Goal: Transaction & Acquisition: Obtain resource

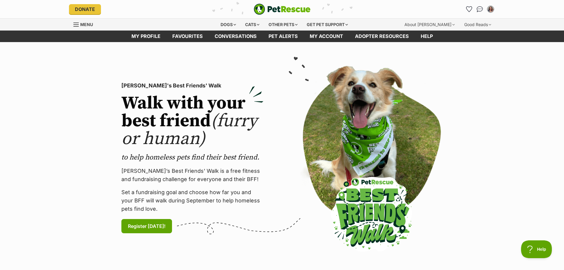
drag, startPoint x: 466, startPoint y: 8, endPoint x: 463, endPoint y: 17, distance: 9.9
click at [466, 8] on icon "Favourites" at bounding box center [469, 9] width 6 height 6
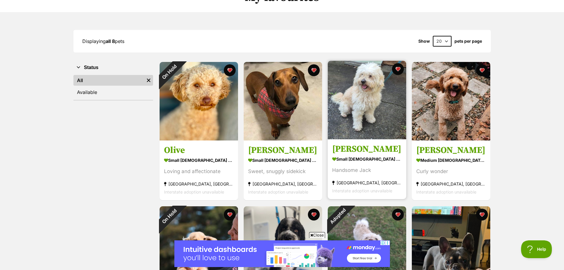
click at [344, 148] on h3 "[PERSON_NAME]" at bounding box center [367, 149] width 70 height 11
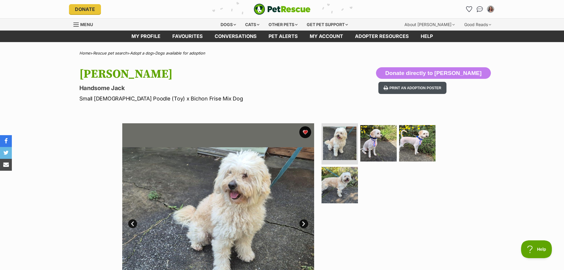
click at [419, 89] on button "Print an adoption poster" at bounding box center [412, 88] width 68 height 12
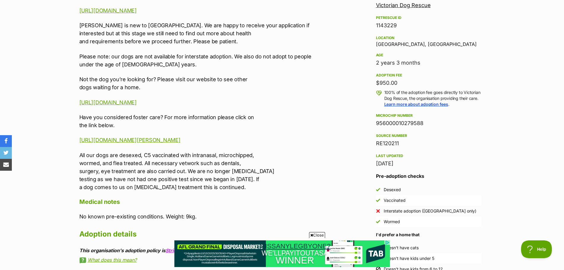
scroll to position [296, 0]
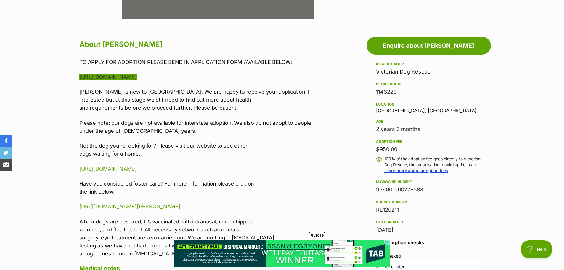
click at [137, 76] on link "[URL][DOMAIN_NAME]" at bounding box center [107, 77] width 57 height 6
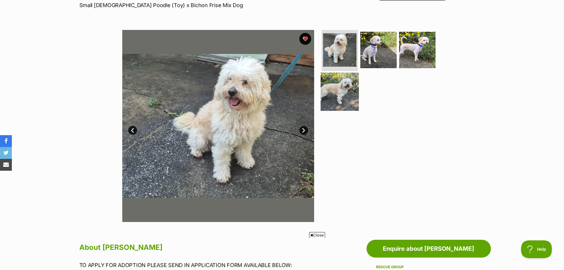
scroll to position [0, 0]
click at [337, 97] on img at bounding box center [339, 91] width 38 height 38
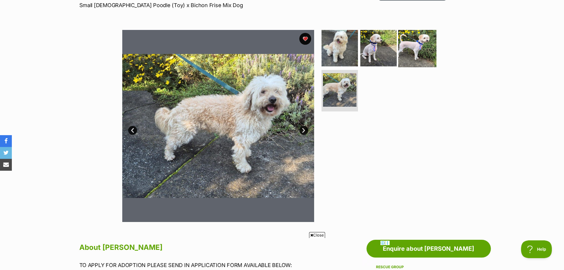
click at [401, 57] on img at bounding box center [417, 48] width 38 height 38
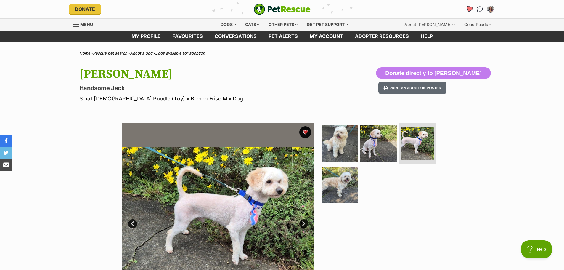
click at [468, 10] on icon "Favourites" at bounding box center [468, 9] width 7 height 7
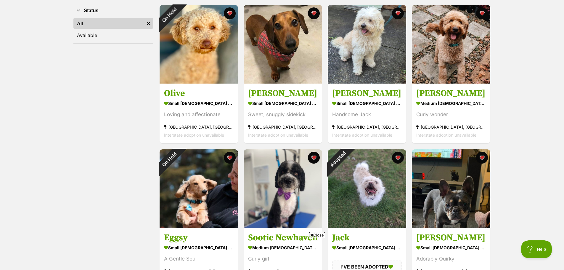
scroll to position [118, 0]
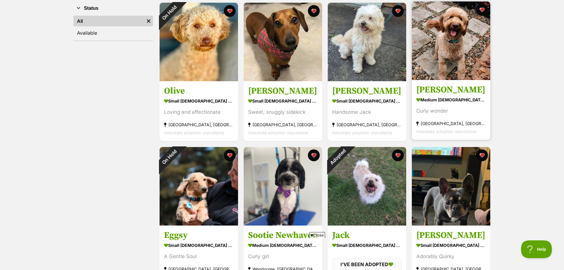
click at [450, 89] on h3 "Kaspar Peggoty" at bounding box center [451, 89] width 70 height 11
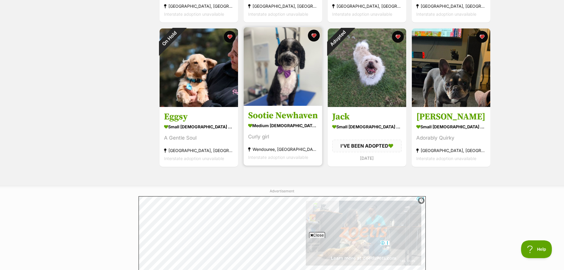
click at [289, 91] on img at bounding box center [283, 66] width 78 height 78
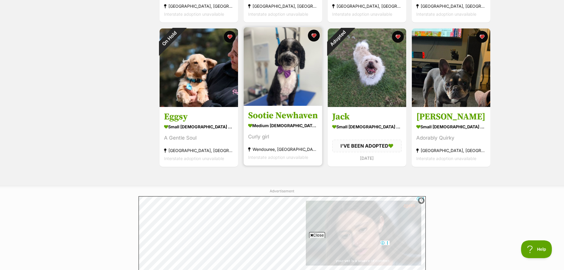
click at [287, 104] on img at bounding box center [283, 66] width 78 height 78
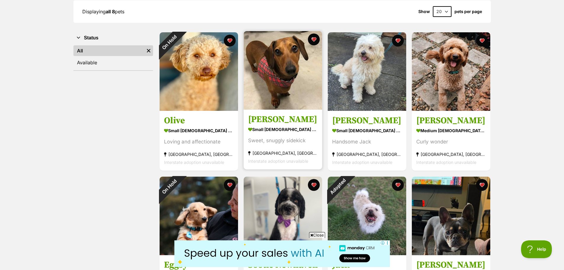
click at [261, 117] on h3 "[PERSON_NAME]" at bounding box center [283, 119] width 70 height 11
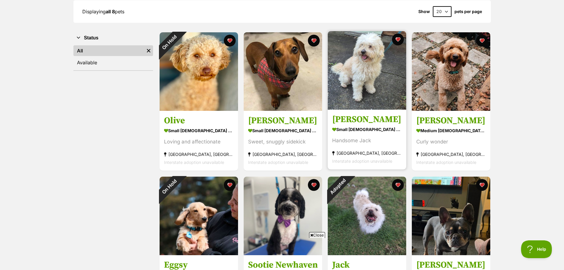
drag, startPoint x: 368, startPoint y: 122, endPoint x: 367, endPoint y: 127, distance: 5.8
click at [368, 122] on h3 "Jack Uffelman" at bounding box center [367, 119] width 70 height 11
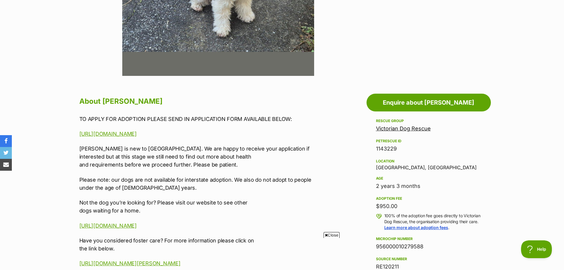
scroll to position [237, 0]
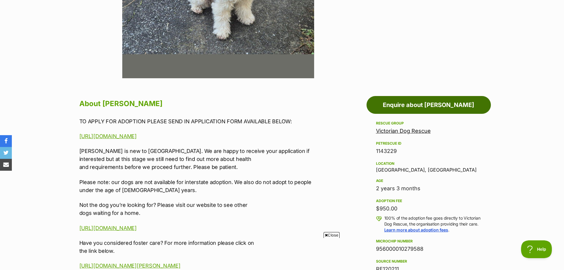
click at [437, 101] on link "Enquire about Jack Uffelman" at bounding box center [428, 105] width 124 height 18
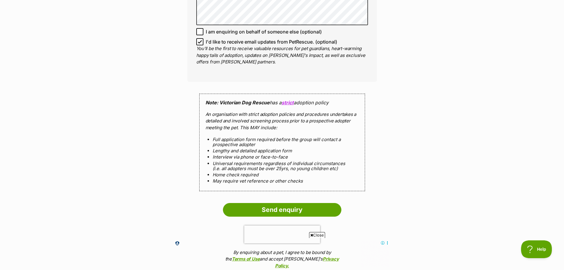
scroll to position [533, 0]
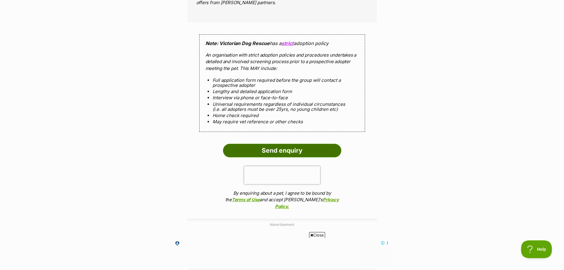
click at [267, 150] on input "Send enquiry" at bounding box center [282, 151] width 118 height 14
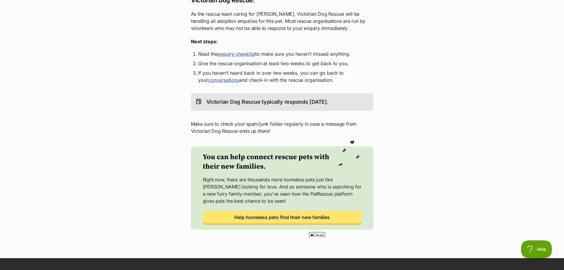
scroll to position [118, 0]
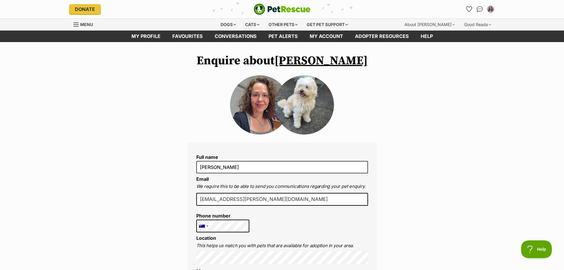
click at [82, 26] on span "Menu" at bounding box center [86, 24] width 13 height 5
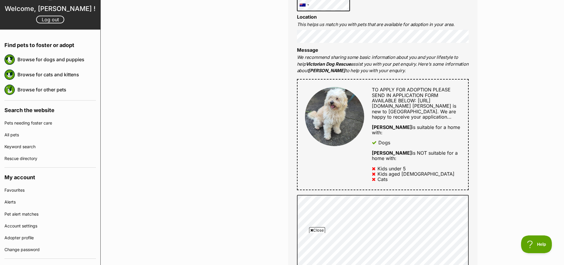
scroll to position [207, 0]
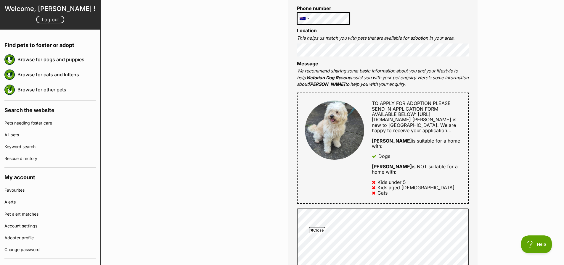
drag, startPoint x: 378, startPoint y: 120, endPoint x: 436, endPoint y: 136, distance: 59.6
click at [430, 119] on span "https://www.victoriandogrescue.org.au/adopt/" at bounding box center [401, 116] width 59 height 11
click at [435, 140] on div "Jack Uffelman is suitable for a home with:" at bounding box center [416, 143] width 88 height 11
drag, startPoint x: 421, startPoint y: 126, endPoint x: 384, endPoint y: 125, distance: 36.7
click at [384, 125] on div "TO APPLY FOR ADOPTION PLEASE SEND IN APPLICATION FORM AVAILABLE BELOW: https://…" at bounding box center [416, 117] width 88 height 33
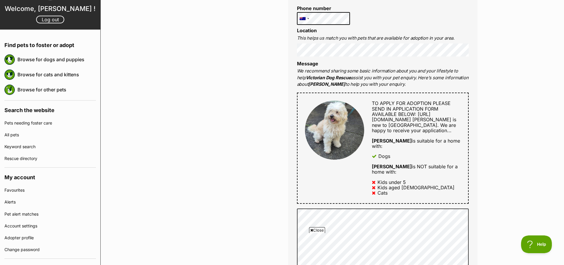
click at [386, 137] on div "TO APPLY FOR ADOPTION PLEASE SEND IN APPLICATION FORM AVAILABLE BELOW: https://…" at bounding box center [412, 148] width 96 height 95
drag, startPoint x: 388, startPoint y: 125, endPoint x: 373, endPoint y: 117, distance: 16.9
click at [373, 117] on span "https://www.victoriandogrescue.org.au/adopt/" at bounding box center [401, 116] width 59 height 11
copy span "https://www.victoriandogrescue.org.au/adopt/"
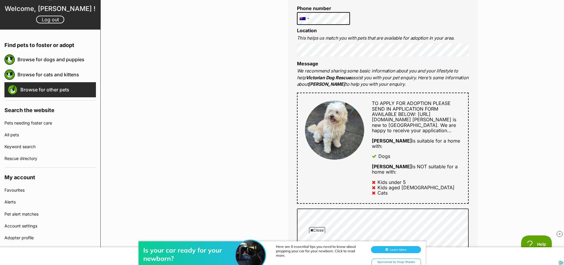
scroll to position [0, 0]
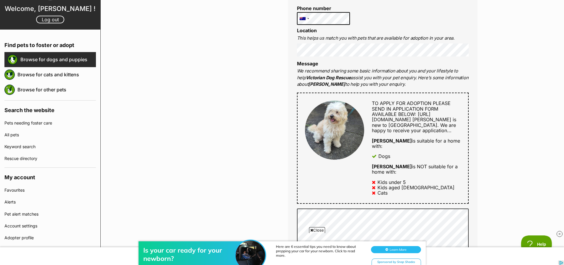
click at [54, 64] on link "Browse for dogs and puppies" at bounding box center [57, 59] width 75 height 12
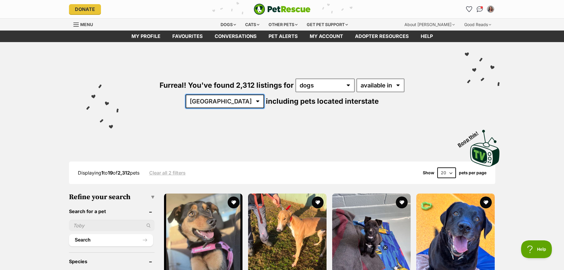
click at [264, 94] on select "[GEOGRAPHIC_DATA] [GEOGRAPHIC_DATA] [GEOGRAPHIC_DATA] [GEOGRAPHIC_DATA] [GEOGRA…" at bounding box center [225, 101] width 78 height 14
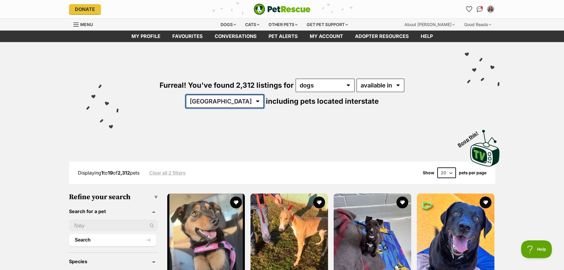
select select "VIC"
click at [264, 94] on select "[GEOGRAPHIC_DATA] [GEOGRAPHIC_DATA] [GEOGRAPHIC_DATA] [GEOGRAPHIC_DATA] [GEOGRA…" at bounding box center [225, 101] width 78 height 14
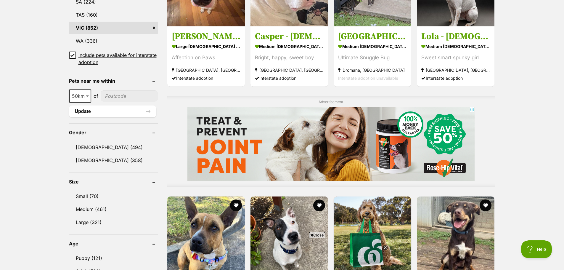
scroll to position [414, 0]
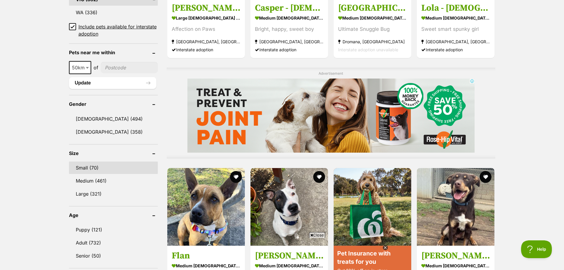
click at [86, 166] on link "Small (70)" at bounding box center [113, 167] width 89 height 12
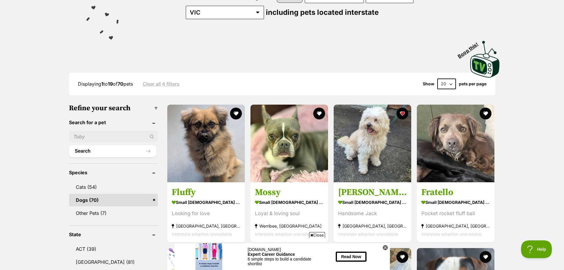
scroll to position [148, 0]
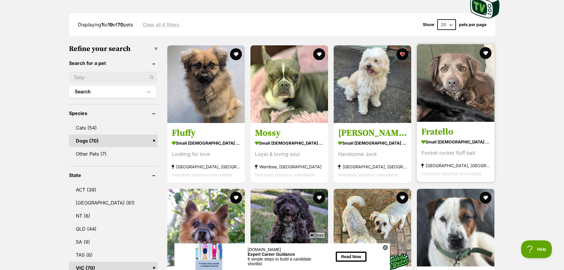
click at [435, 130] on h3 "Fratello" at bounding box center [455, 131] width 69 height 11
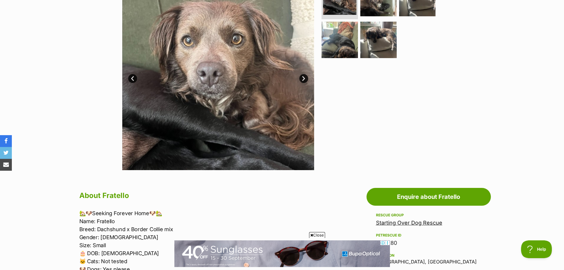
scroll to position [89, 0]
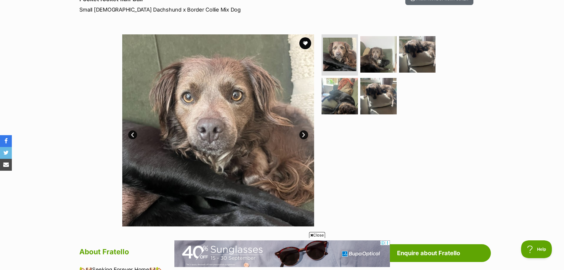
click at [304, 136] on link "Next" at bounding box center [303, 134] width 9 height 9
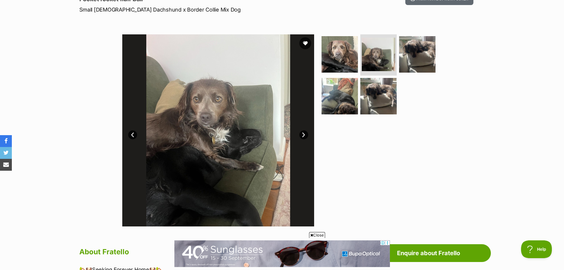
click at [304, 136] on link "Next" at bounding box center [303, 134] width 9 height 9
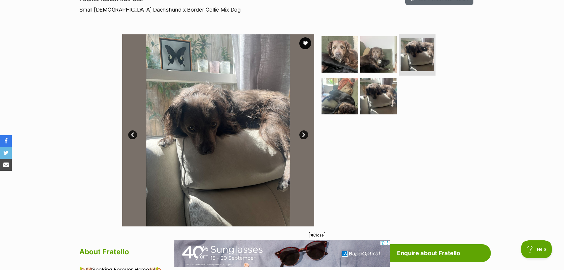
click at [304, 136] on link "Next" at bounding box center [303, 134] width 9 height 9
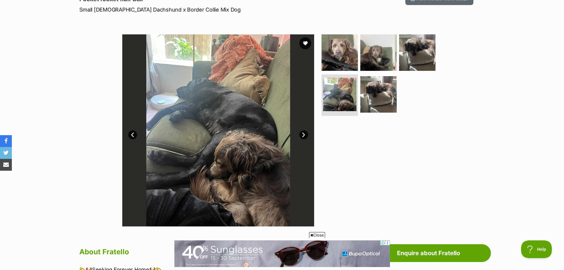
click at [304, 136] on link "Next" at bounding box center [303, 134] width 9 height 9
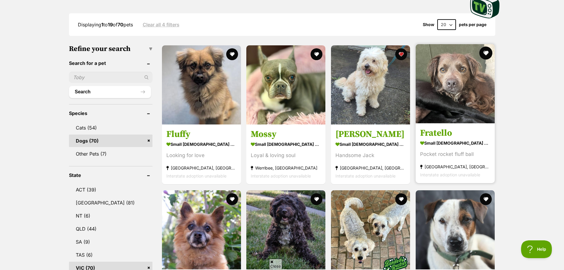
click at [482, 51] on button "favourite" at bounding box center [485, 52] width 13 height 13
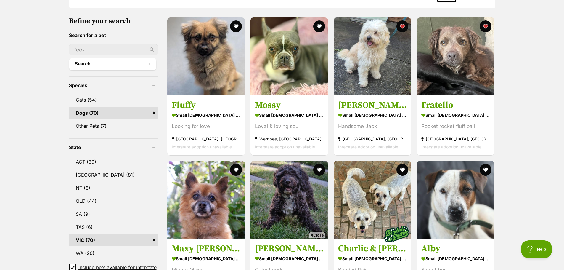
scroll to position [207, 0]
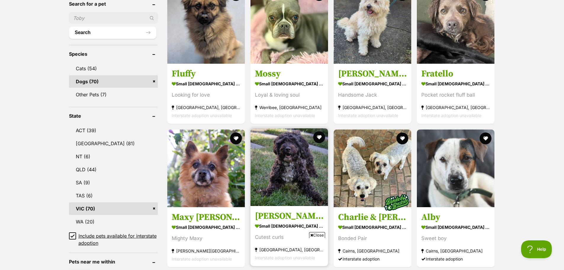
click at [285, 212] on h3 "[PERSON_NAME]" at bounding box center [289, 215] width 69 height 11
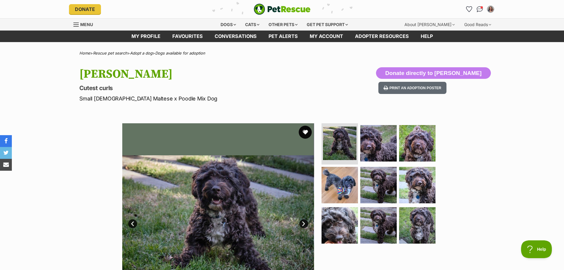
click at [309, 131] on button "favourite" at bounding box center [305, 131] width 13 height 13
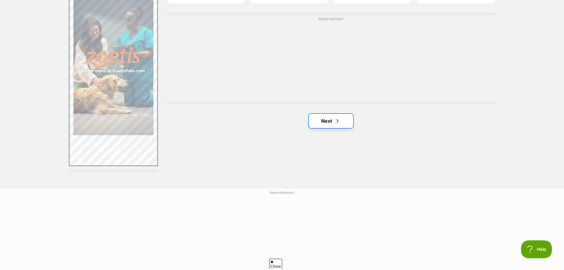
click at [330, 118] on link "Next" at bounding box center [331, 121] width 44 height 14
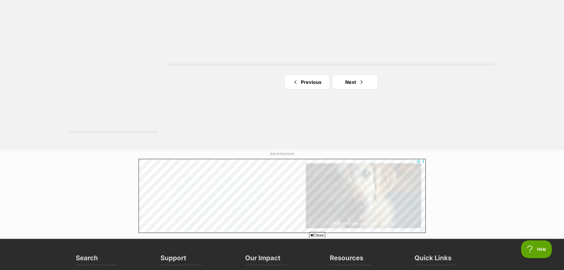
scroll to position [1154, 0]
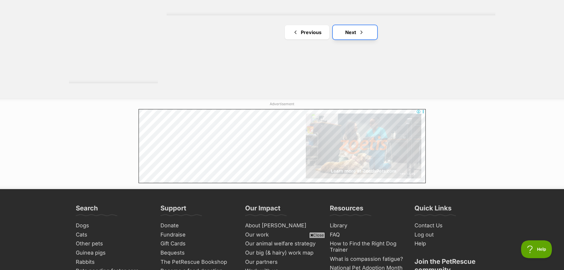
click at [343, 37] on link "Next" at bounding box center [355, 32] width 44 height 14
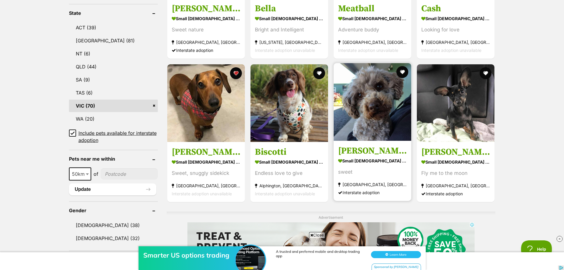
scroll to position [325, 0]
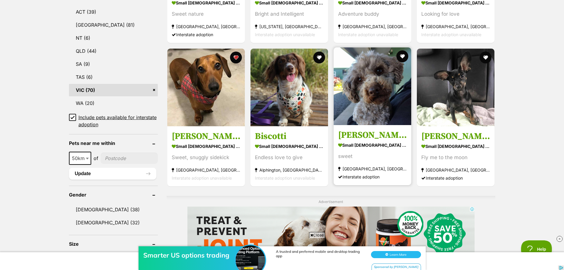
click at [352, 133] on h3 "[PERSON_NAME]" at bounding box center [372, 134] width 69 height 11
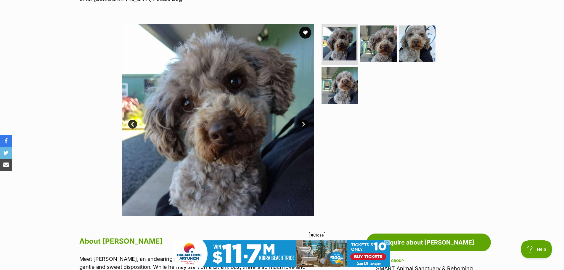
scroll to position [30, 0]
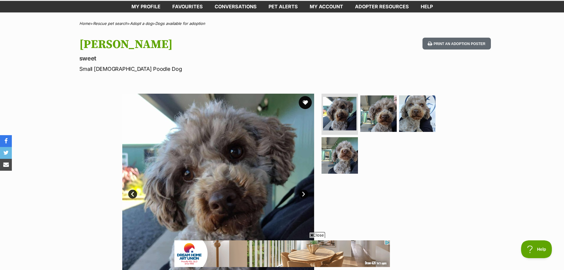
click at [305, 101] on button "favourite" at bounding box center [305, 102] width 13 height 13
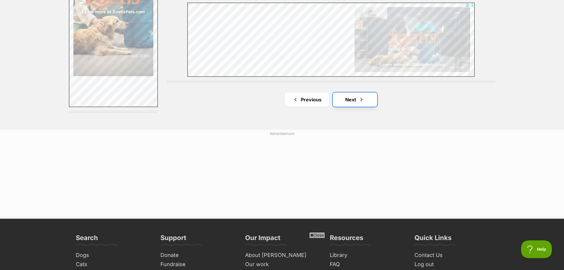
click at [359, 100] on span "Next page" at bounding box center [361, 99] width 6 height 7
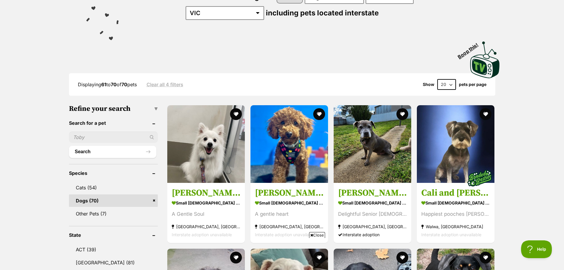
scroll to position [118, 0]
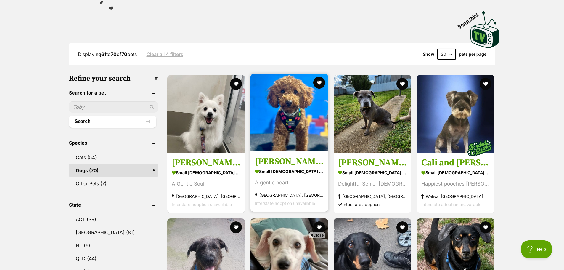
click at [271, 160] on h3 "Rhett" at bounding box center [289, 161] width 69 height 11
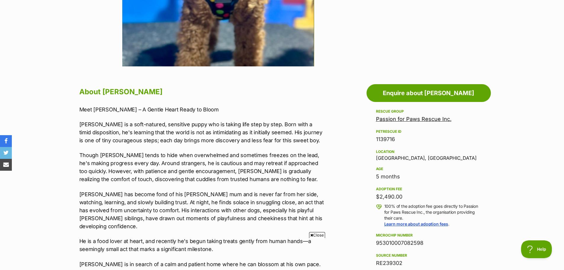
scroll to position [266, 0]
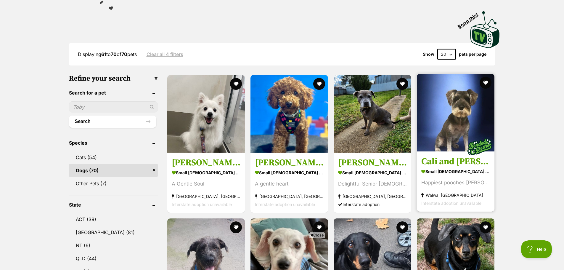
click at [459, 161] on h3 "Cali and [PERSON_NAME]" at bounding box center [455, 161] width 69 height 11
